Goal: Information Seeking & Learning: Compare options

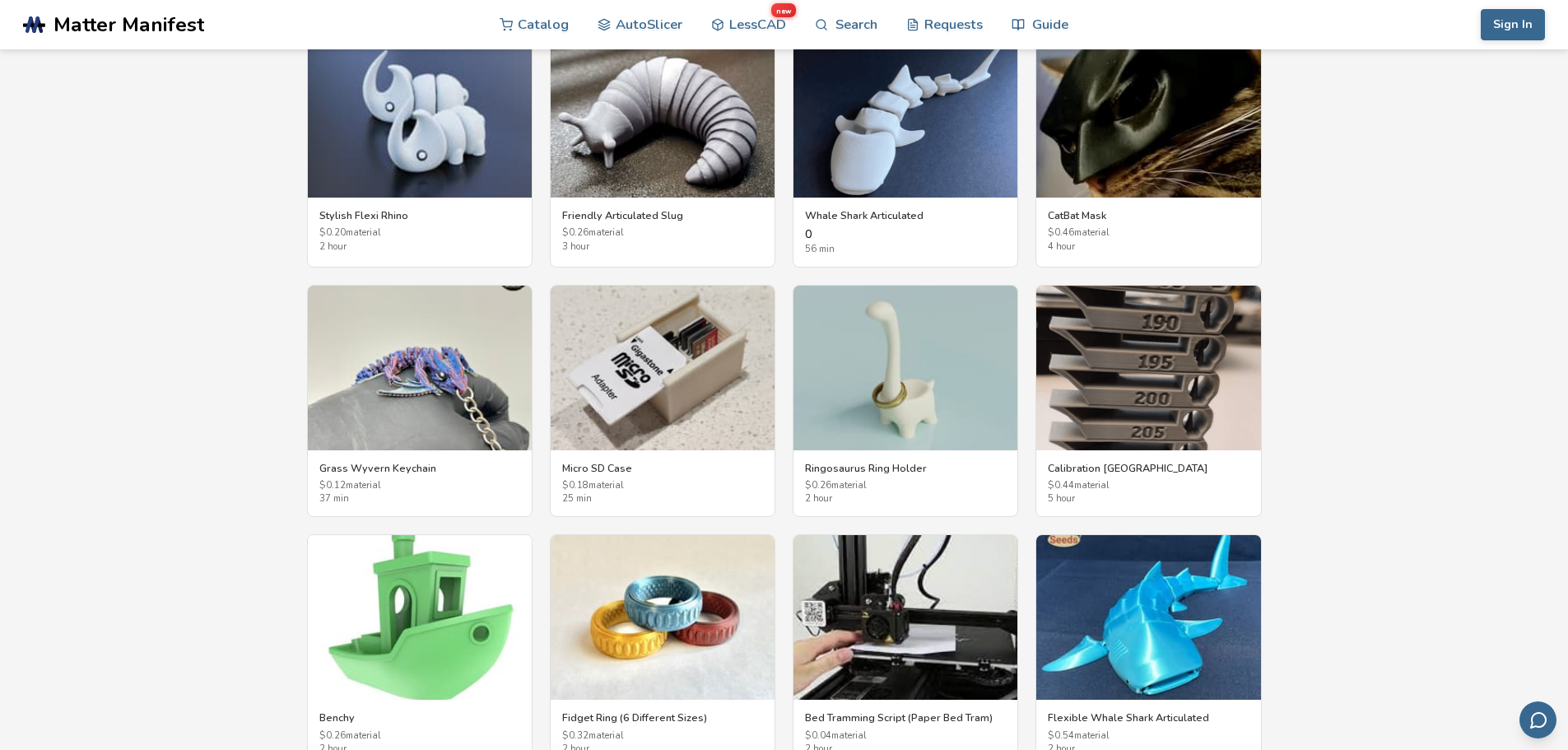
scroll to position [2799, 0]
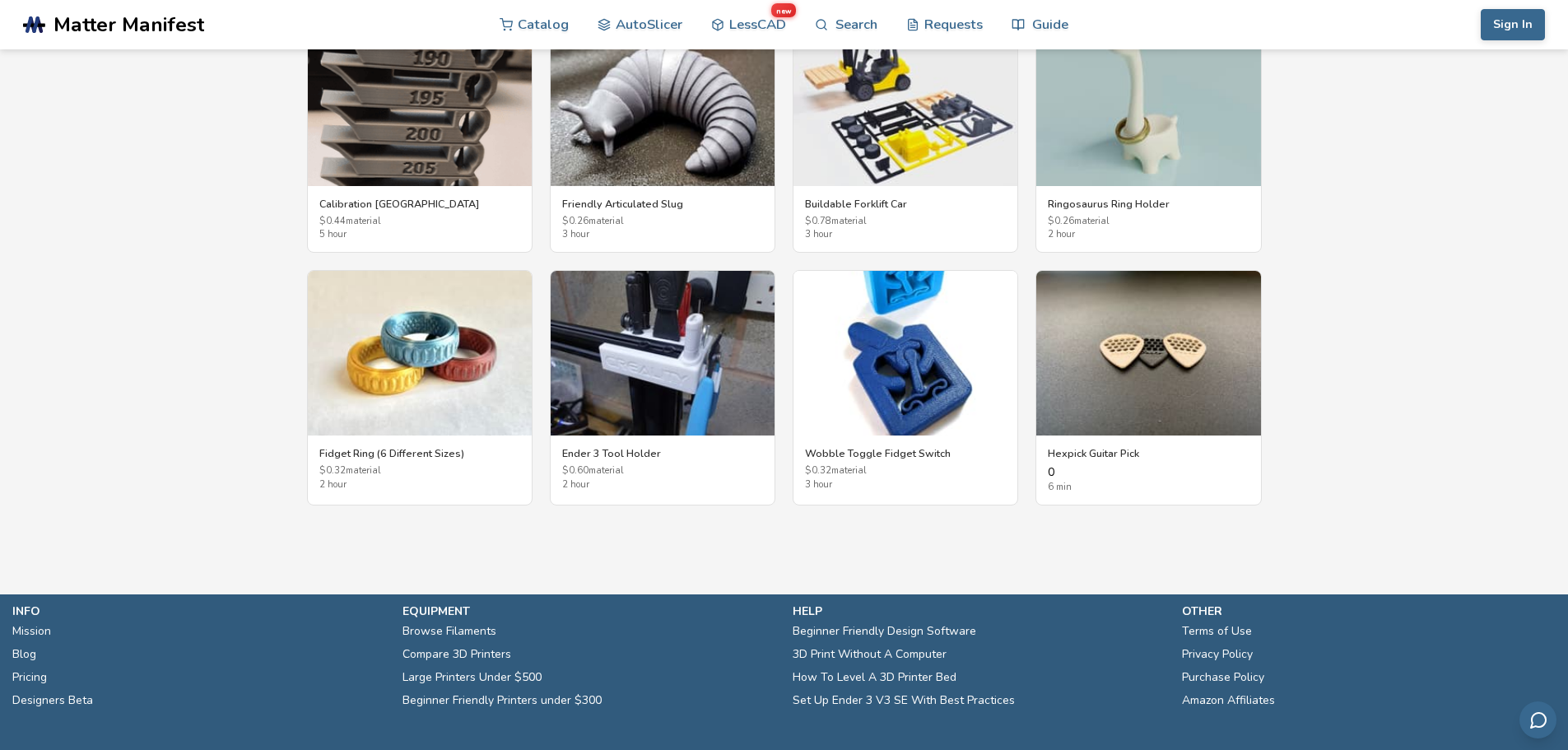
scroll to position [3115, 0]
